Goal: Check status: Check status

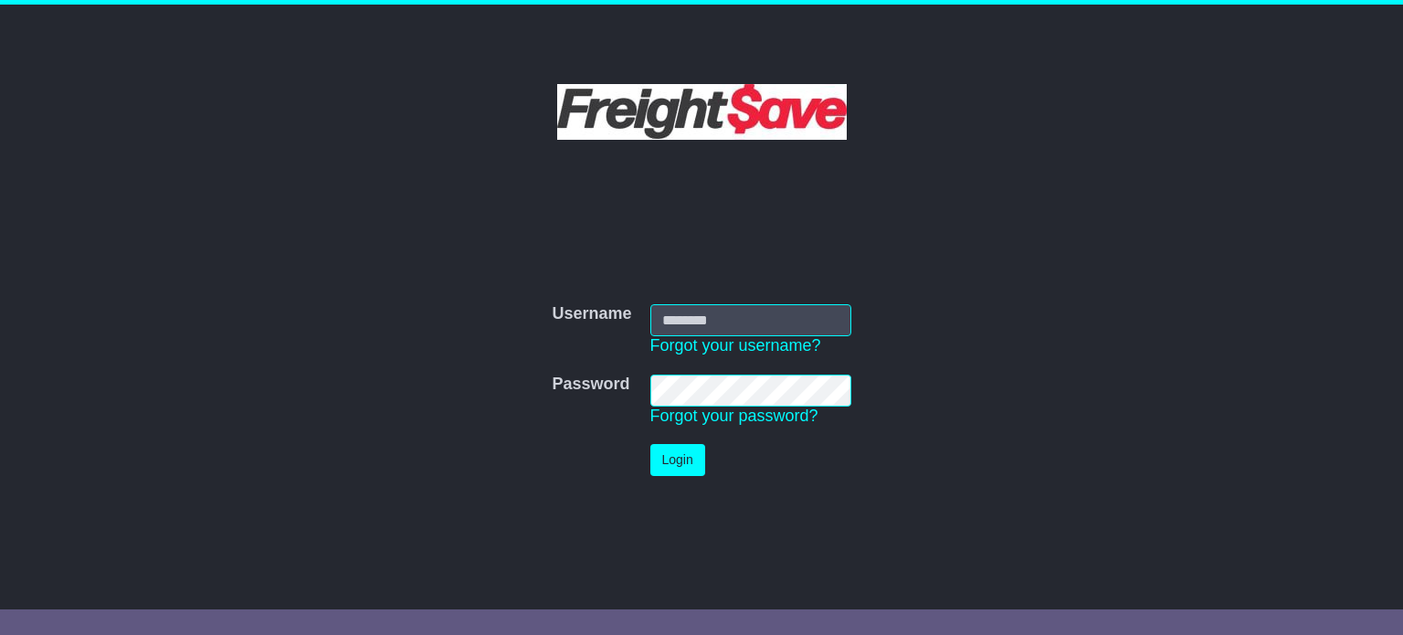
type input "**********"
click at [687, 469] on button "Login" at bounding box center [677, 460] width 55 height 32
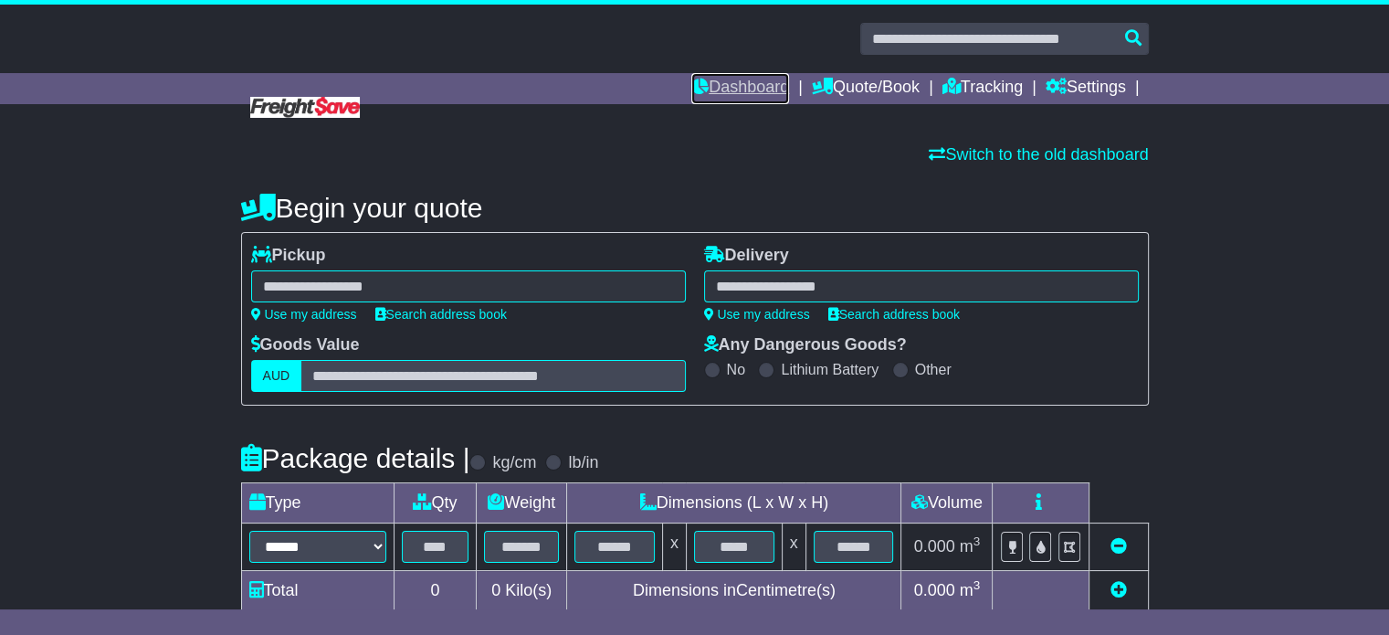
click at [727, 79] on link "Dashboard" at bounding box center [740, 88] width 98 height 31
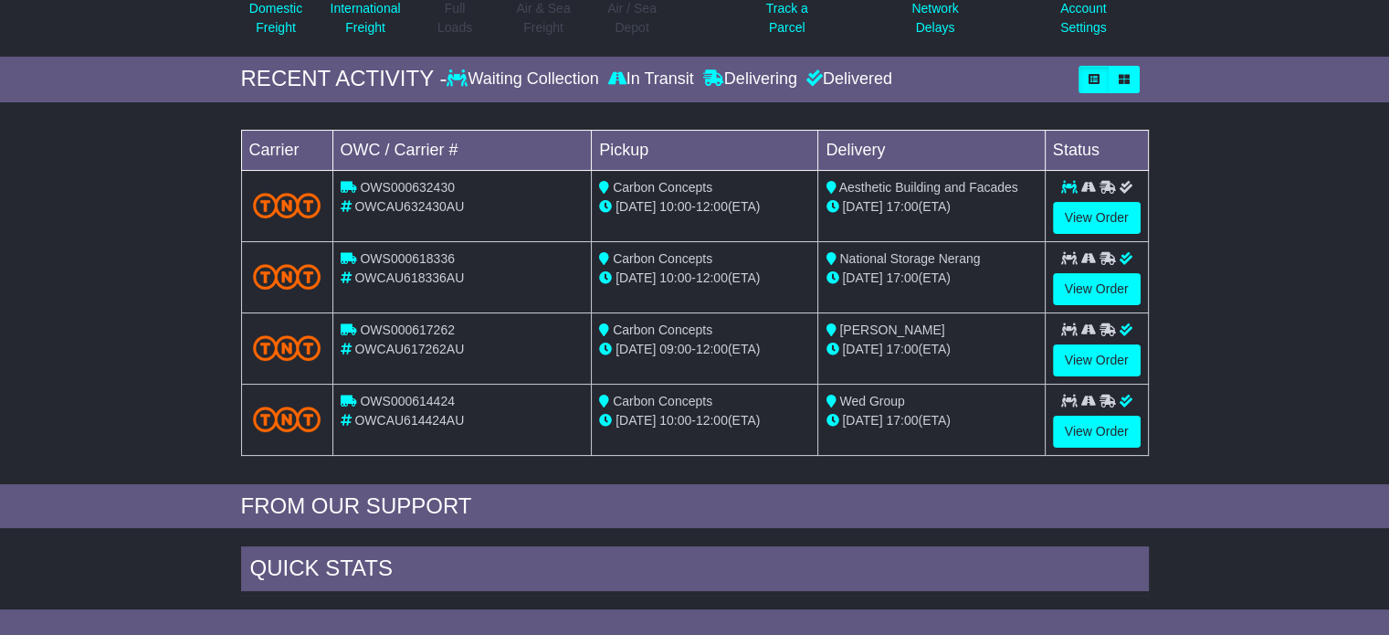
scroll to position [240, 0]
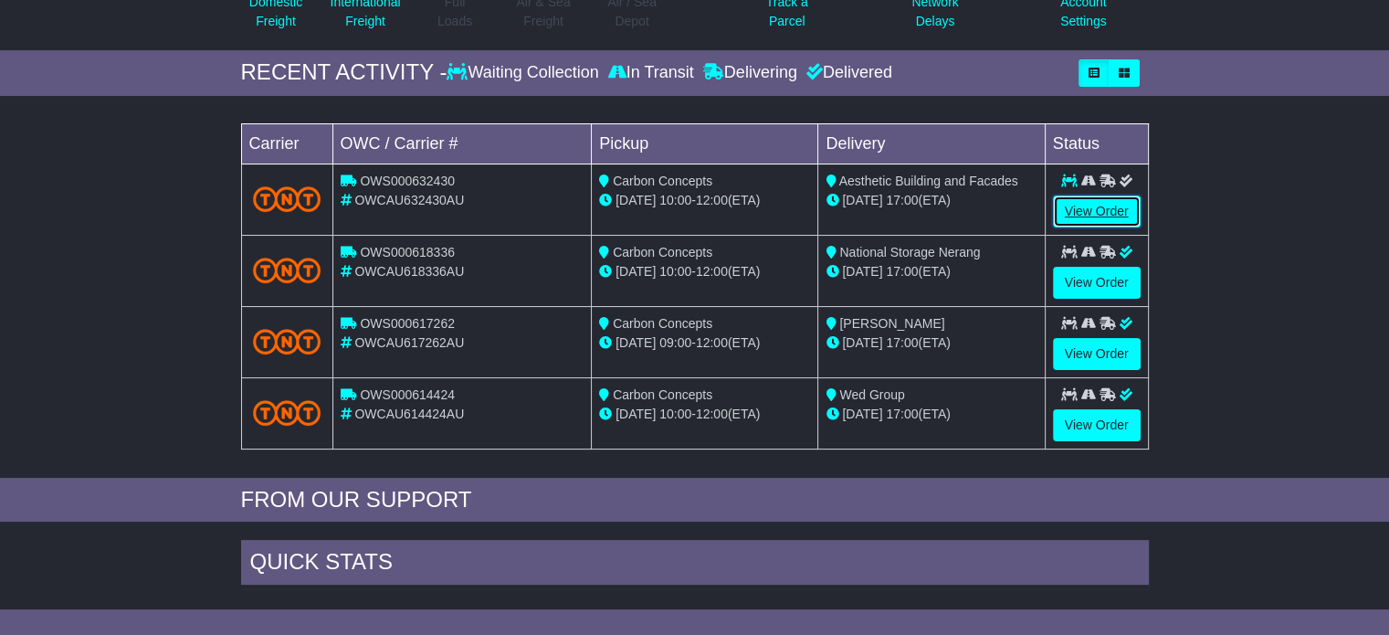
click at [1089, 200] on link "View Order" at bounding box center [1097, 211] width 88 height 32
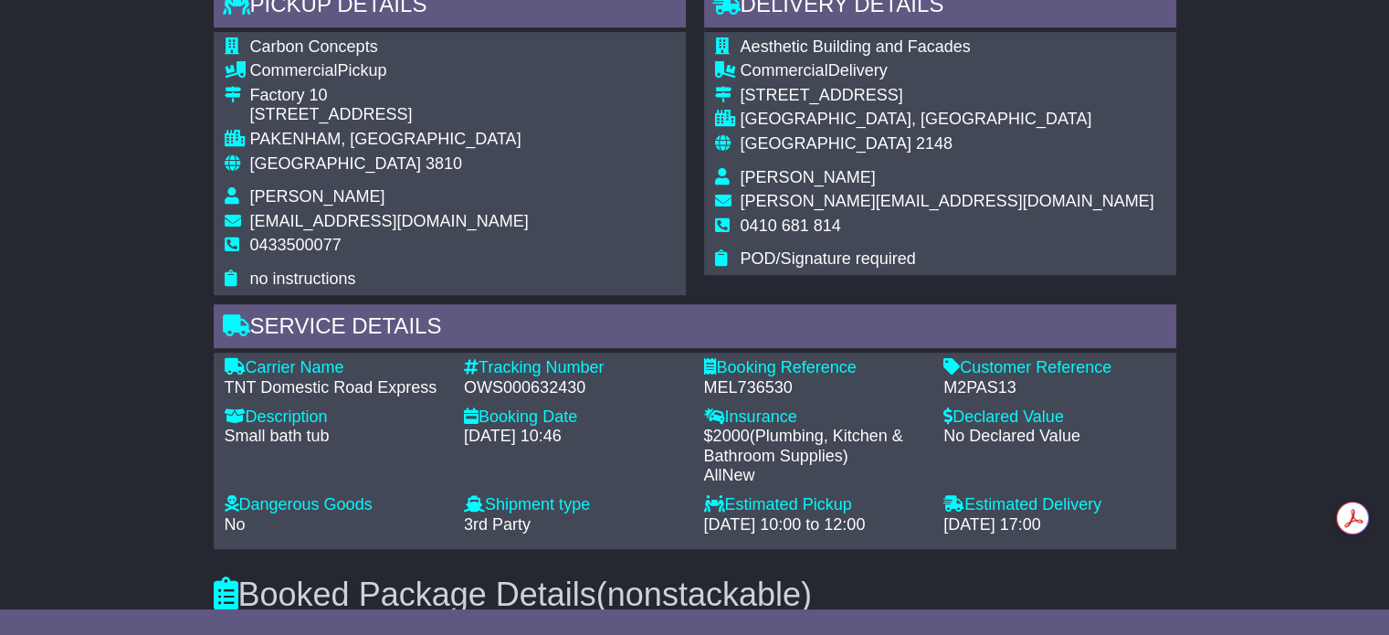
scroll to position [1012, 0]
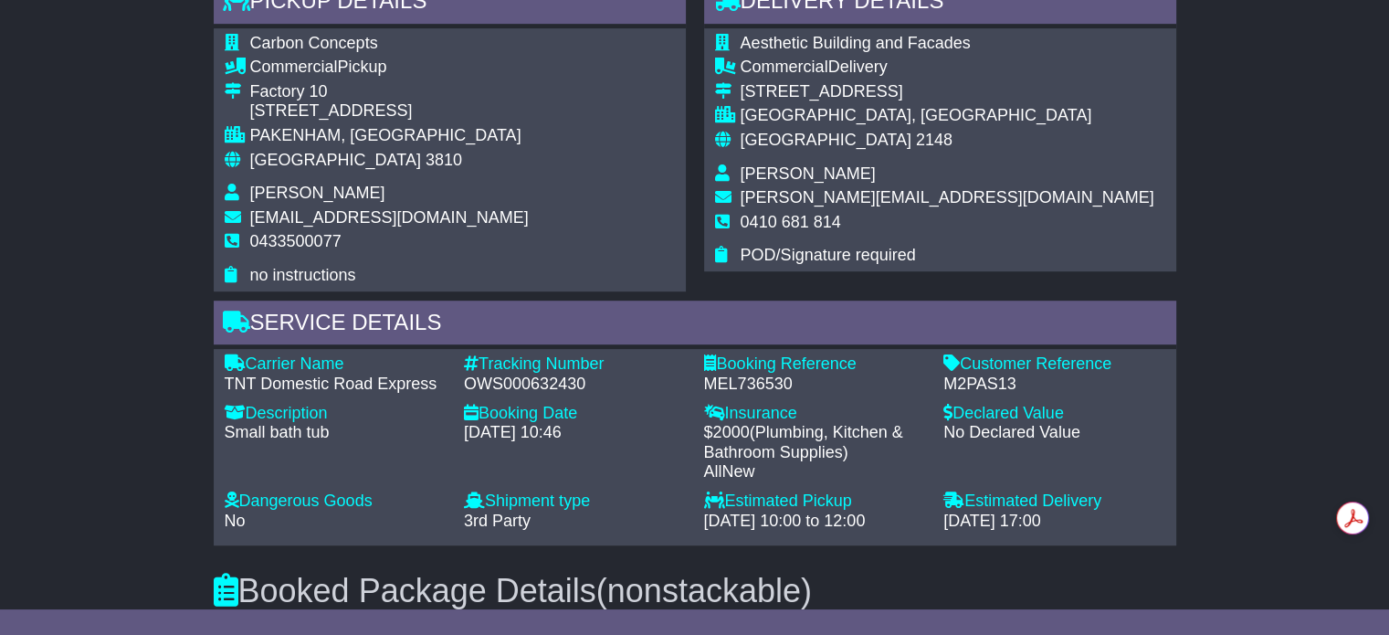
click at [1253, 177] on div "Email Download Tracking Pricing Insurance" at bounding box center [694, 339] width 1389 height 2033
